Goal: Find specific page/section: Find specific page/section

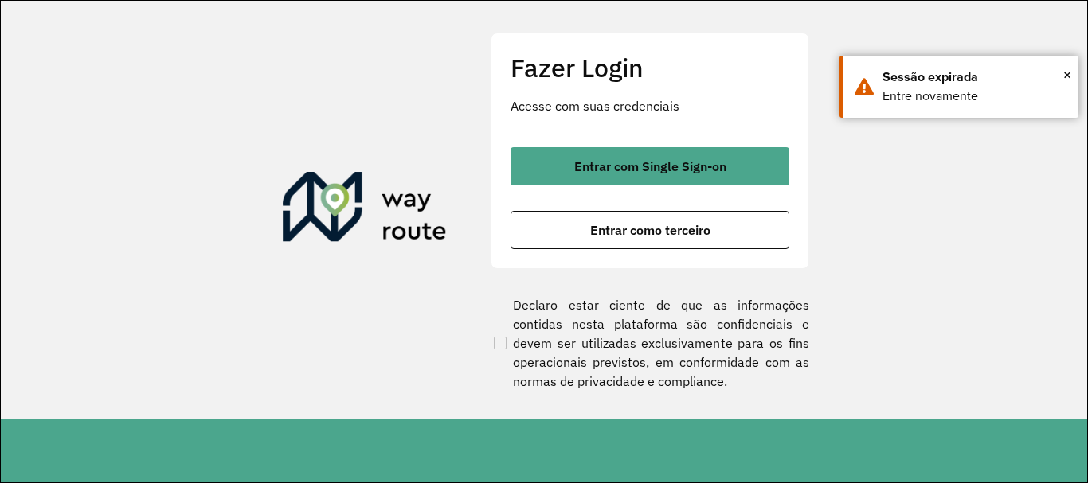
click at [596, 155] on button "Entrar com Single Sign-on" at bounding box center [649, 166] width 279 height 38
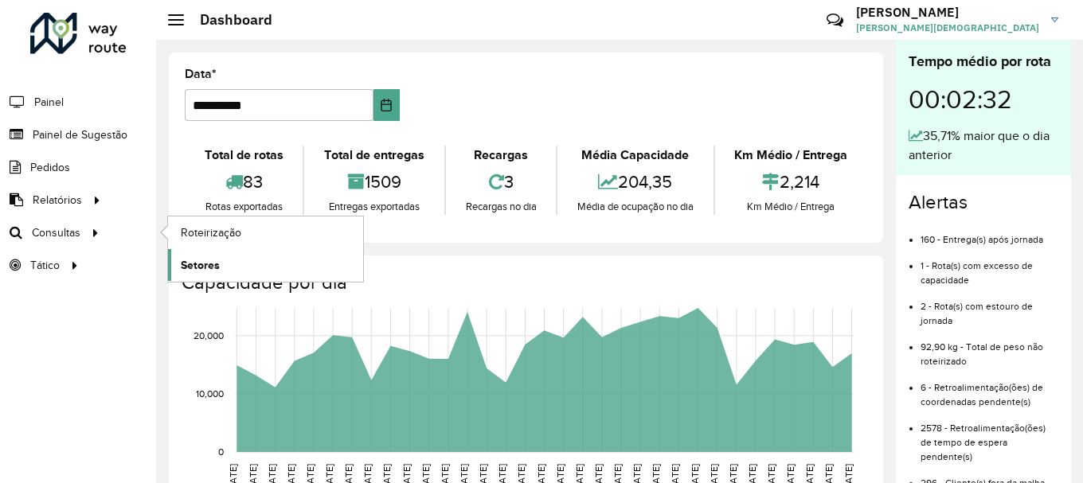
click at [194, 263] on span "Setores" at bounding box center [200, 265] width 39 height 17
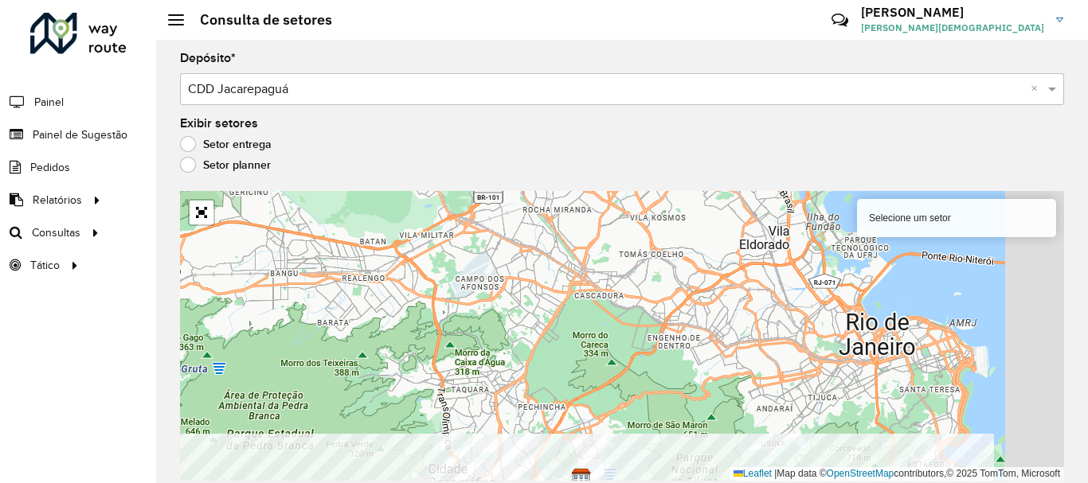
click at [488, 483] on html "Aguarde... Pop-up bloqueado! Seu navegador bloqueou automáticamente a abertura …" at bounding box center [544, 241] width 1088 height 483
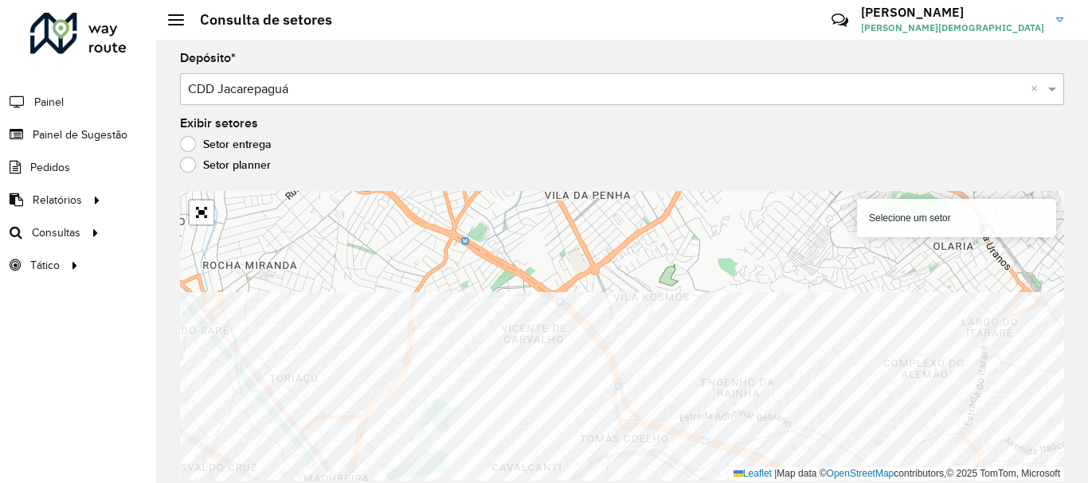
click at [671, 483] on html "Aguarde... Pop-up bloqueado! Seu navegador bloqueou automáticamente a abertura …" at bounding box center [544, 241] width 1088 height 483
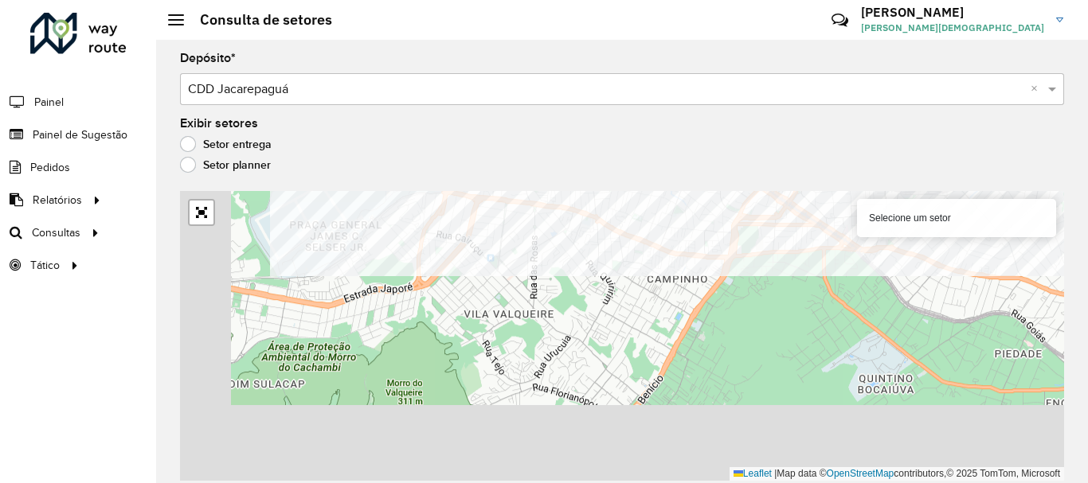
click at [688, 170] on formly-group "Depósito * Selecione um depósito × CDD Jacarepaguá × Exibir setores Setor entre…" at bounding box center [622, 267] width 884 height 428
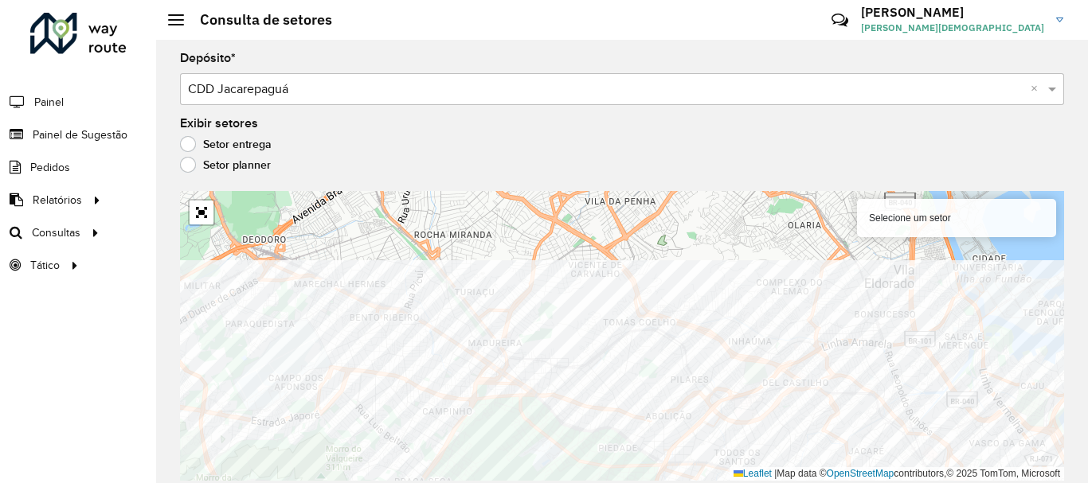
click at [805, 483] on html "Aguarde... Pop-up bloqueado! Seu navegador bloqueou automáticamente a abertura …" at bounding box center [544, 241] width 1088 height 483
